Goal: Navigation & Orientation: Find specific page/section

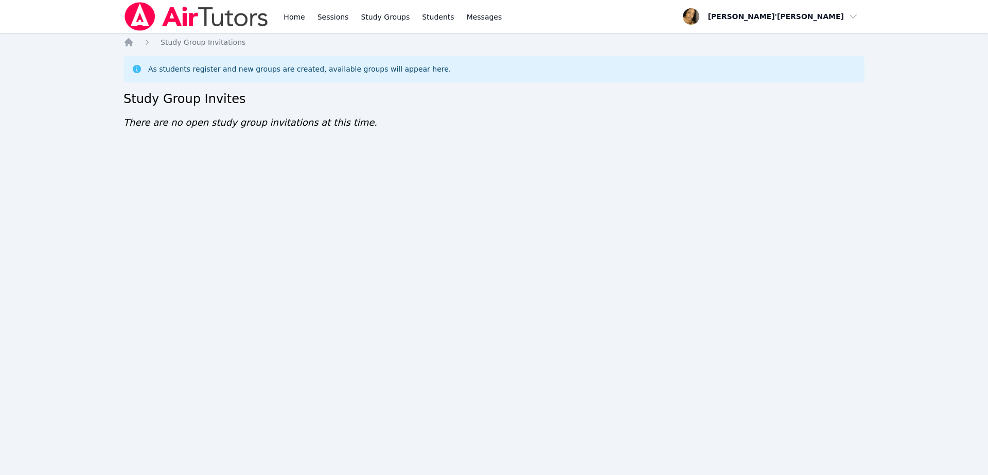
click at [57, 6] on nav "Home Sessions Study Groups Students Messages Open user menu [PERSON_NAME]'[PERS…" at bounding box center [494, 16] width 988 height 33
click at [58, 6] on nav "Home Sessions Study Groups Students Messages Open user menu Lee'Tayna Hostick O…" at bounding box center [494, 16] width 988 height 33
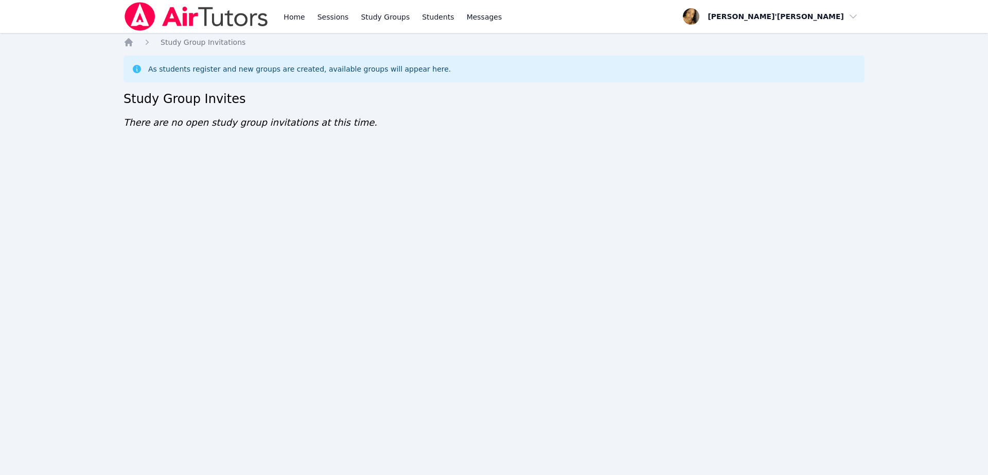
click at [58, 6] on nav "Home Sessions Study Groups Students Messages Open user menu Lee'Tayna Hostick O…" at bounding box center [494, 16] width 988 height 33
click at [68, 61] on div "Home Sessions Study Groups Students Messages Open user menu Lee'Tayna Hostick O…" at bounding box center [494, 237] width 988 height 475
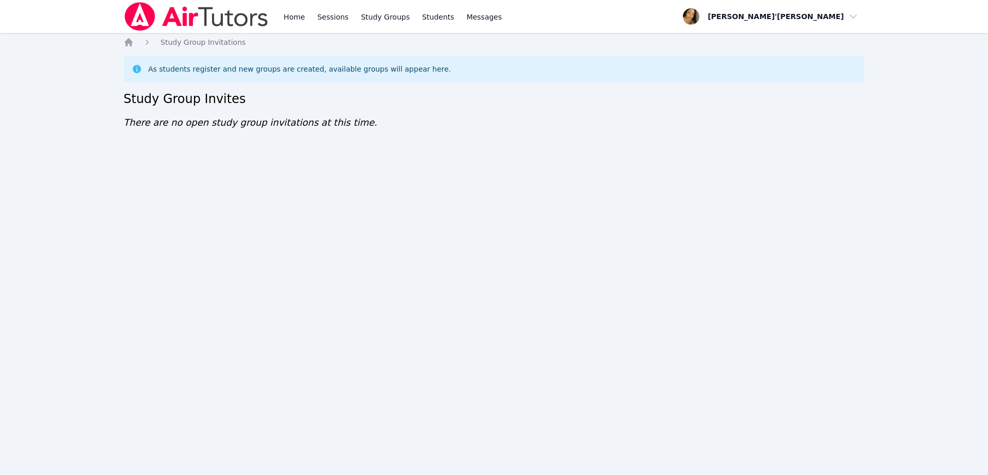
click at [71, 62] on div "Home Sessions Study Groups Students Messages Open user menu Lee'Tayna Hostick O…" at bounding box center [494, 237] width 988 height 475
click at [712, 461] on div "Home Sessions Study Groups Students Messages Open user menu Lee'Tayna Hostick O…" at bounding box center [494, 237] width 988 height 475
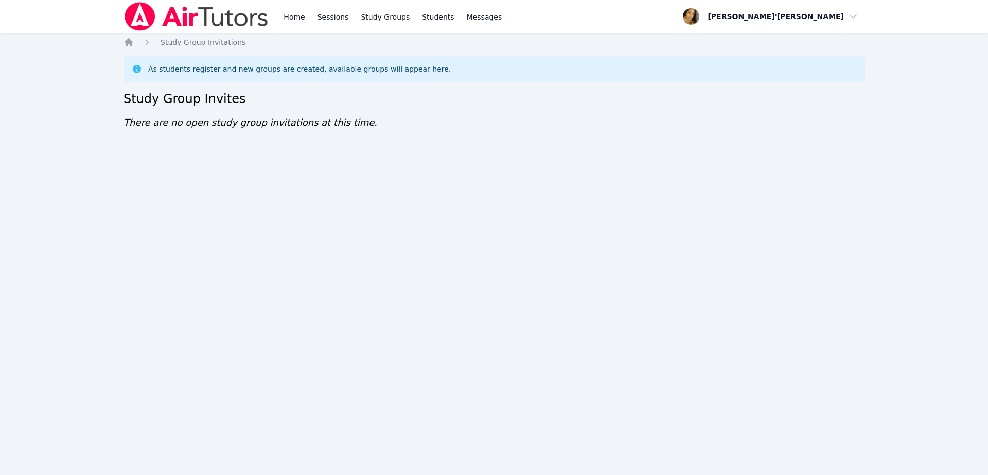
click at [57, 89] on div "Home Sessions Study Groups Students Messages Open user menu [PERSON_NAME]'[PERS…" at bounding box center [494, 237] width 988 height 475
click at [57, 90] on div "Home Sessions Study Groups Students Messages Open user menu [PERSON_NAME]'[PERS…" at bounding box center [494, 237] width 988 height 475
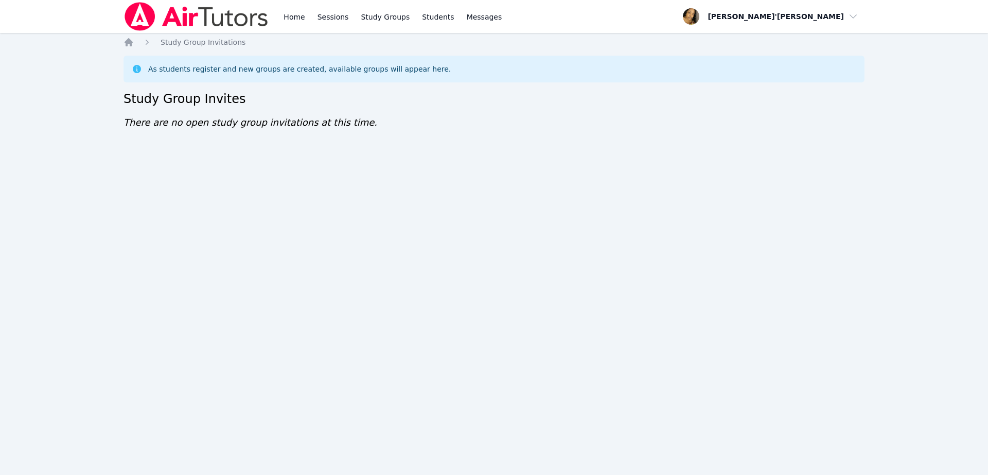
click at [57, 90] on div "Home Sessions Study Groups Students Messages Open user menu [PERSON_NAME]'[PERS…" at bounding box center [494, 237] width 988 height 475
click at [57, 90] on div "Home Sessions Study Groups Students Messages Open user menu Lee'Tayna Hostick O…" at bounding box center [494, 237] width 988 height 475
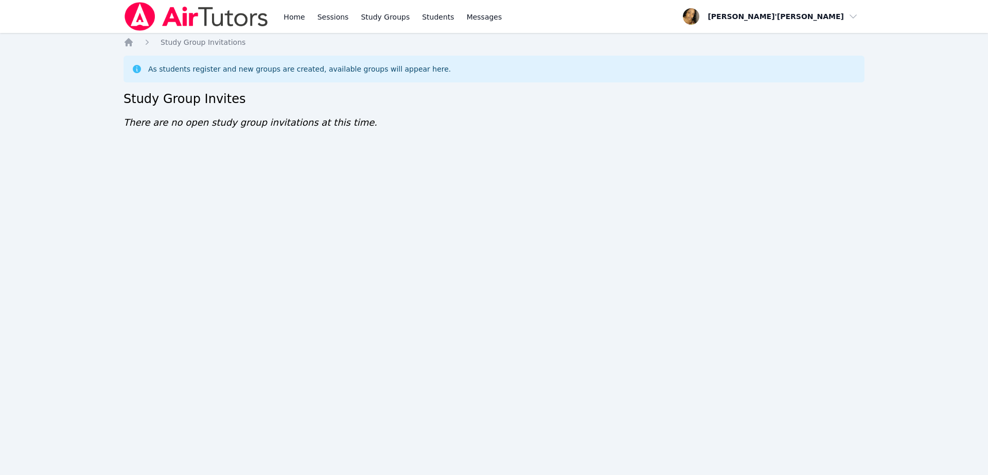
click at [57, 90] on div "Home Sessions Study Groups Students Messages Open user menu Lee'Tayna Hostick O…" at bounding box center [494, 237] width 988 height 475
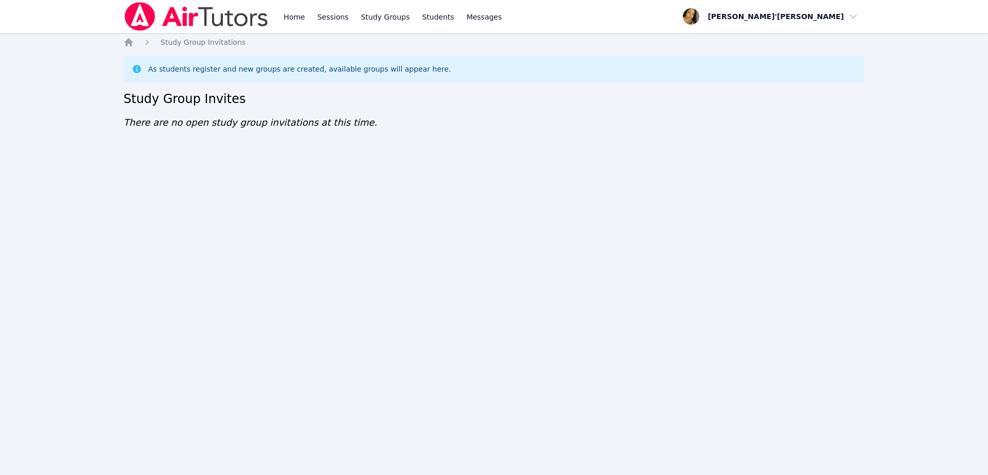
click at [57, 90] on div "Home Sessions Study Groups Students Messages Open user menu Lee'Tayna Hostick O…" at bounding box center [494, 237] width 988 height 475
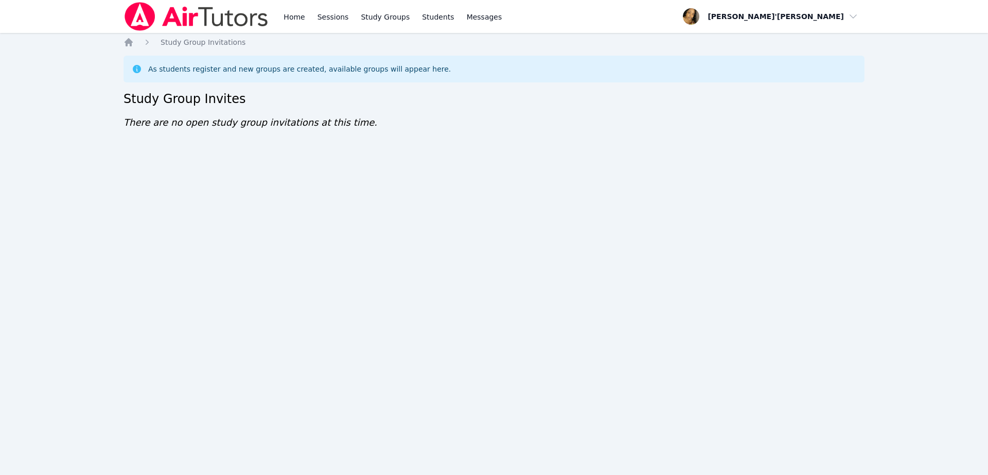
click at [57, 90] on div "Home Sessions Study Groups Students Messages Open user menu Lee'Tayna Hostick O…" at bounding box center [494, 237] width 988 height 475
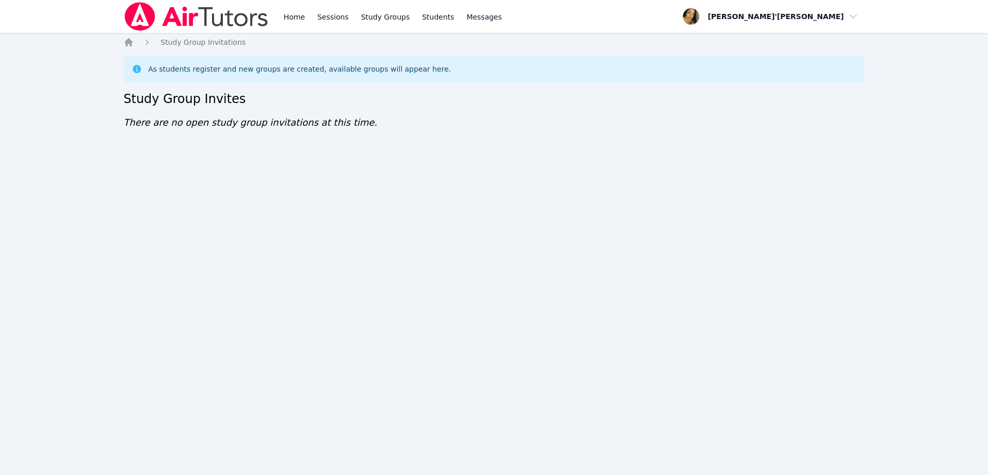
click at [57, 90] on div "Home Sessions Study Groups Students Messages Open user menu Lee'Tayna Hostick O…" at bounding box center [494, 237] width 988 height 475
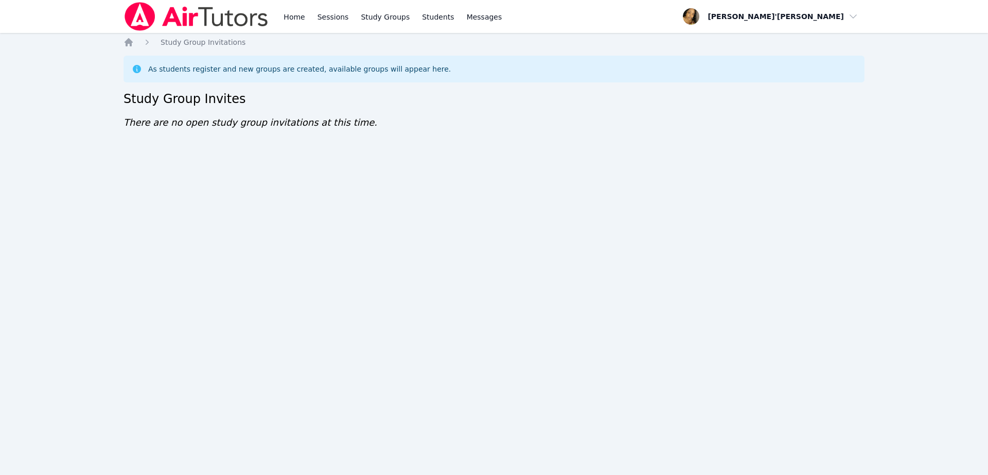
click at [57, 90] on div "Home Sessions Study Groups Students Messages Open user menu Lee'Tayna Hostick O…" at bounding box center [494, 237] width 988 height 475
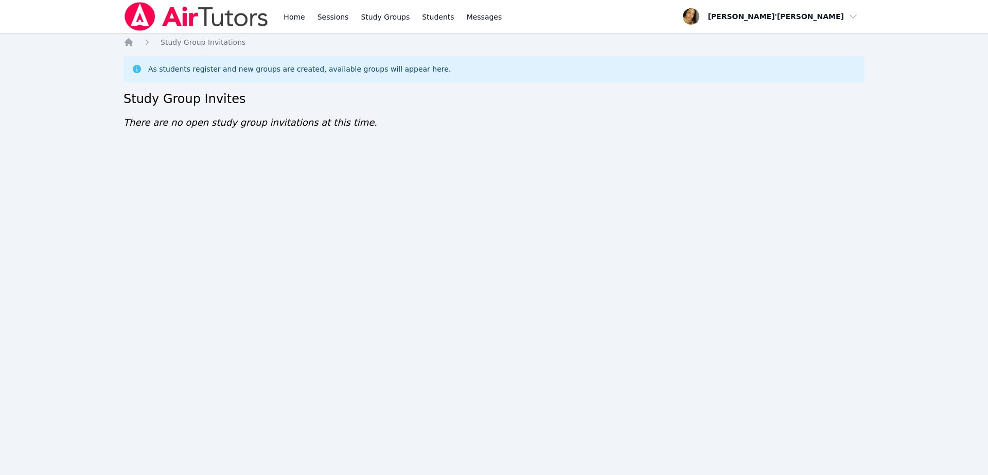
click at [57, 90] on div "Home Sessions Study Groups Students Messages Open user menu Lee'Tayna Hostick O…" at bounding box center [494, 237] width 988 height 475
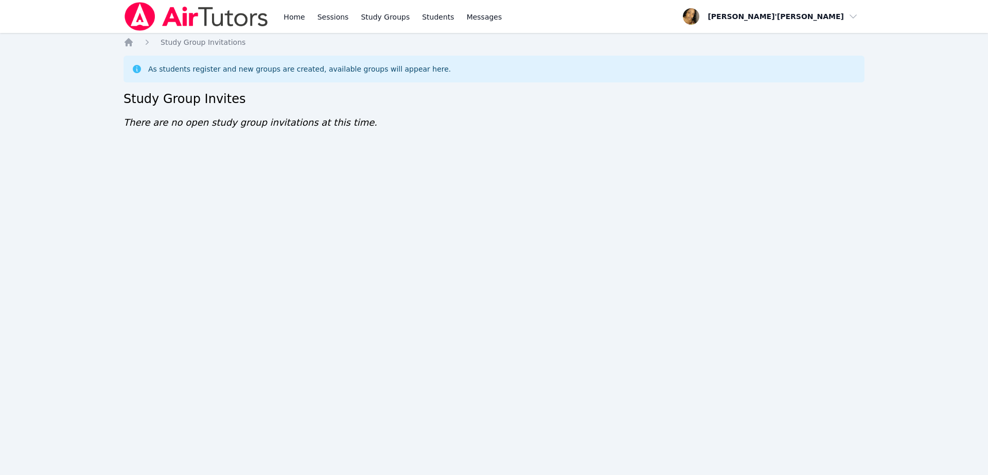
click at [57, 90] on div "Home Sessions Study Groups Students Messages Open user menu Lee'Tayna Hostick O…" at bounding box center [494, 237] width 988 height 475
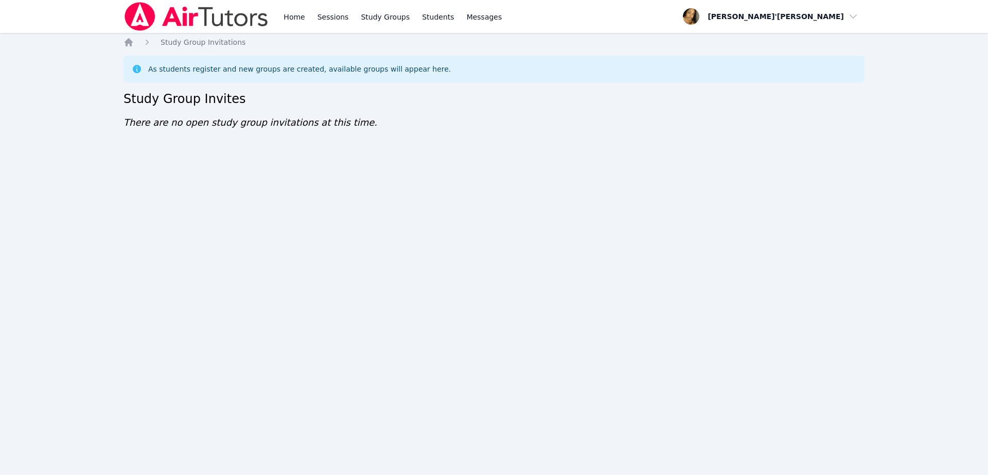
click at [57, 90] on div "Home Sessions Study Groups Students Messages Open user menu Lee'Tayna Hostick O…" at bounding box center [494, 237] width 988 height 475
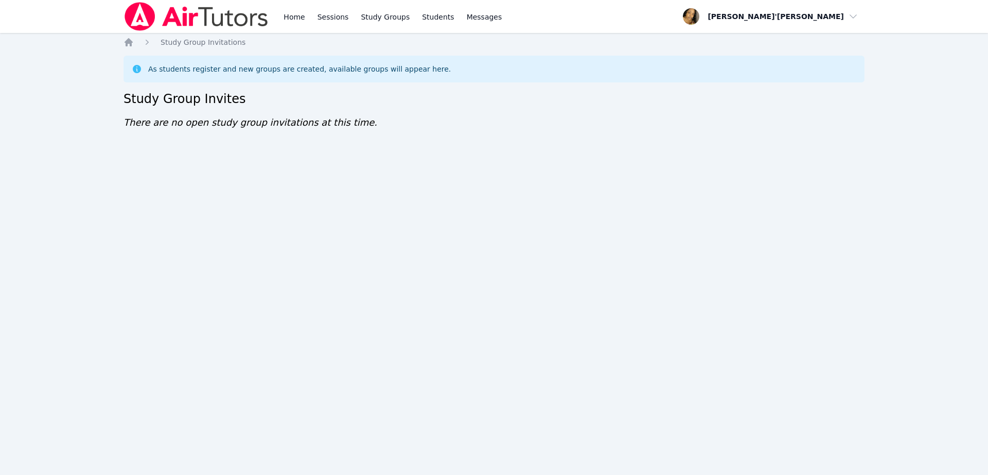
click at [57, 90] on div "Home Sessions Study Groups Students Messages Open user menu Lee'Tayna Hostick O…" at bounding box center [494, 237] width 988 height 475
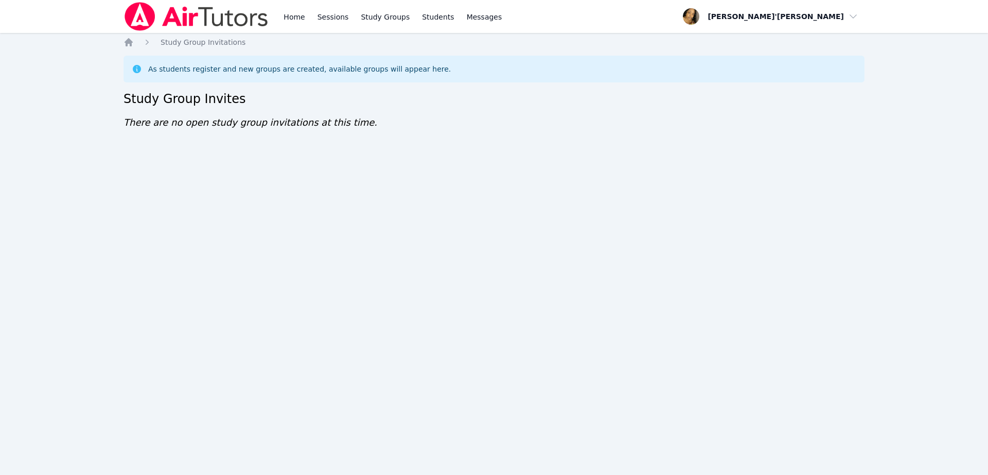
click at [57, 90] on div "Home Sessions Study Groups Students Messages Open user menu Lee'Tayna Hostick O…" at bounding box center [494, 237] width 988 height 475
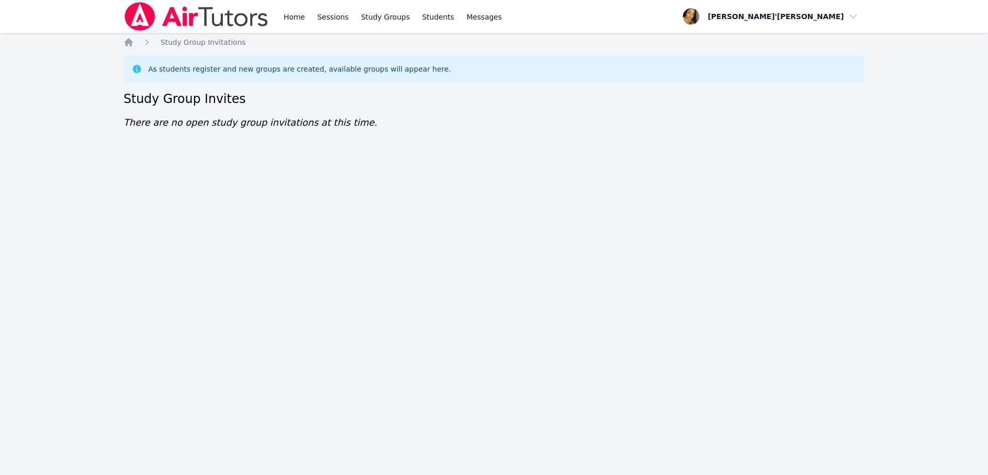
click at [57, 90] on div "Home Sessions Study Groups Students Messages Open user menu Lee'Tayna Hostick O…" at bounding box center [494, 237] width 988 height 475
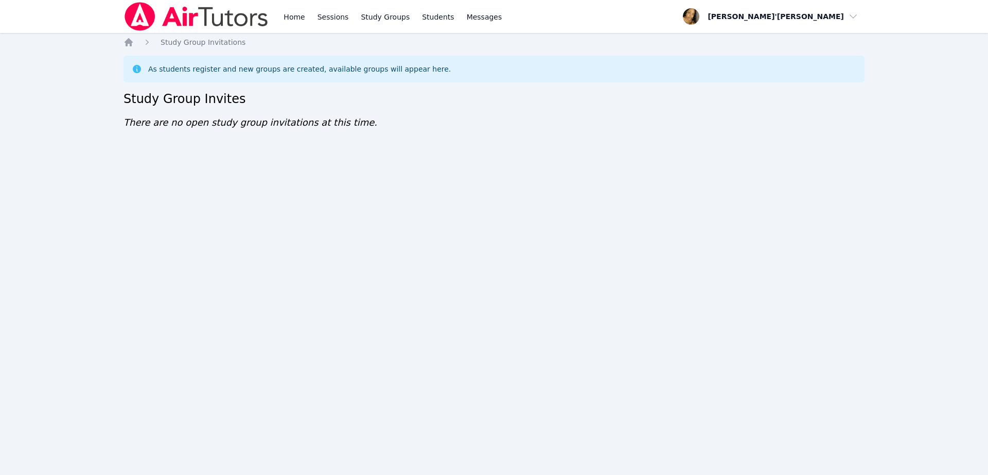
click at [57, 90] on div "Home Sessions Study Groups Students Messages Open user menu Lee'Tayna Hostick O…" at bounding box center [494, 237] width 988 height 475
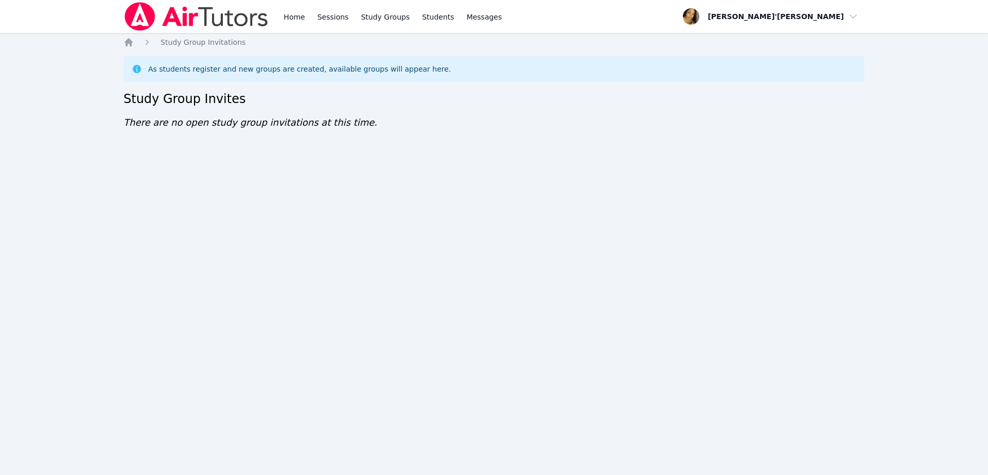
click at [57, 90] on div "Home Sessions Study Groups Students Messages Open user menu Lee'Tayna Hostick O…" at bounding box center [494, 237] width 988 height 475
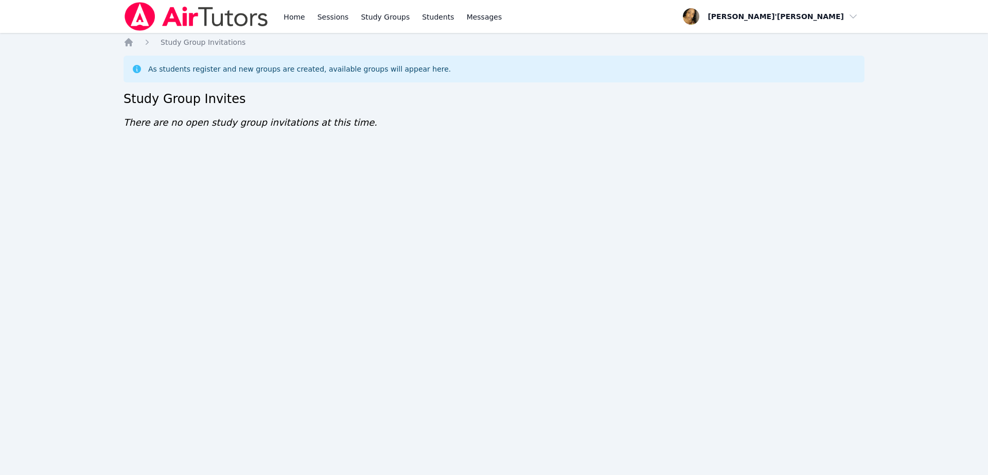
click at [57, 90] on div "Home Sessions Study Groups Students Messages Open user menu Lee'Tayna Hostick O…" at bounding box center [494, 237] width 988 height 475
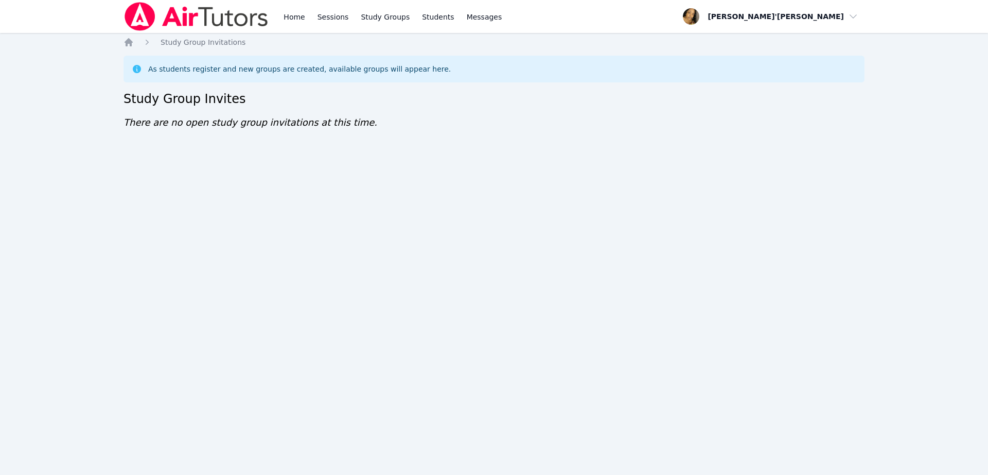
click at [57, 90] on div "Home Sessions Study Groups Students Messages Open user menu Lee'Tayna Hostick O…" at bounding box center [494, 237] width 988 height 475
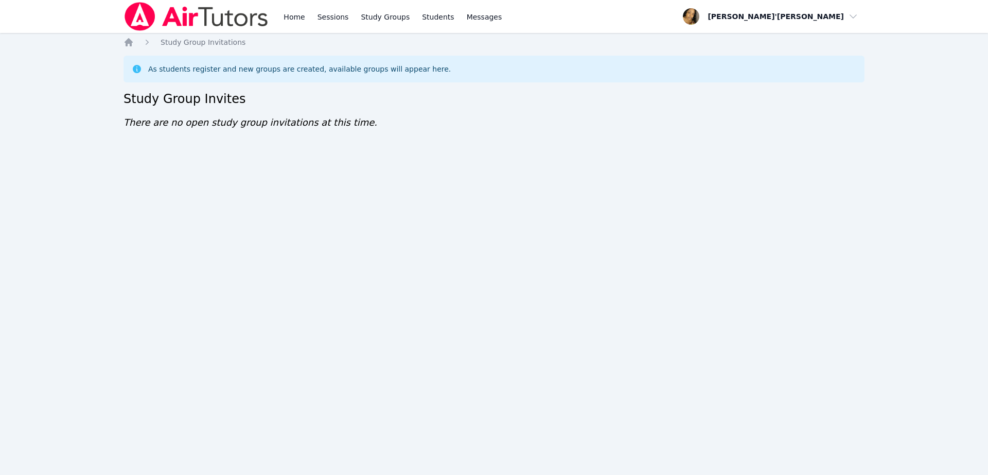
click at [57, 90] on div "Home Sessions Study Groups Students Messages Open user menu Lee'Tayna Hostick O…" at bounding box center [494, 237] width 988 height 475
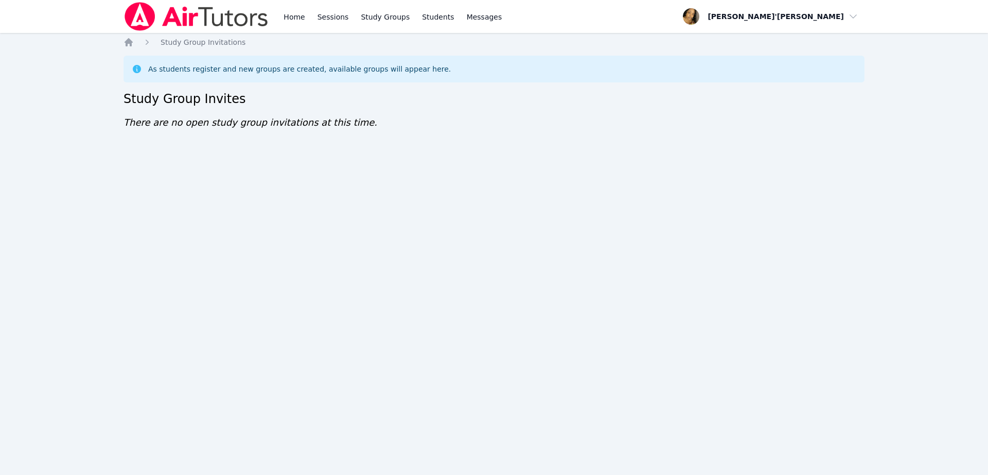
click at [57, 90] on div "Home Sessions Study Groups Students Messages Open user menu Lee'Tayna Hostick O…" at bounding box center [494, 237] width 988 height 475
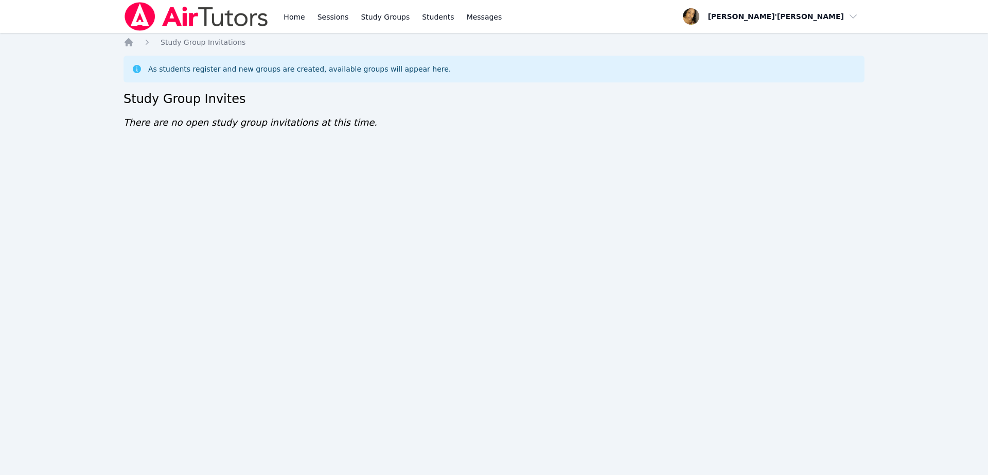
click at [57, 90] on div "Home Sessions Study Groups Students Messages Open user menu Lee'Tayna Hostick O…" at bounding box center [494, 237] width 988 height 475
click at [71, 26] on nav "Home Sessions Study Groups Students Messages Open user menu Lee'Tayna Hostick O…" at bounding box center [494, 16] width 988 height 33
